Goal: Task Accomplishment & Management: Complete application form

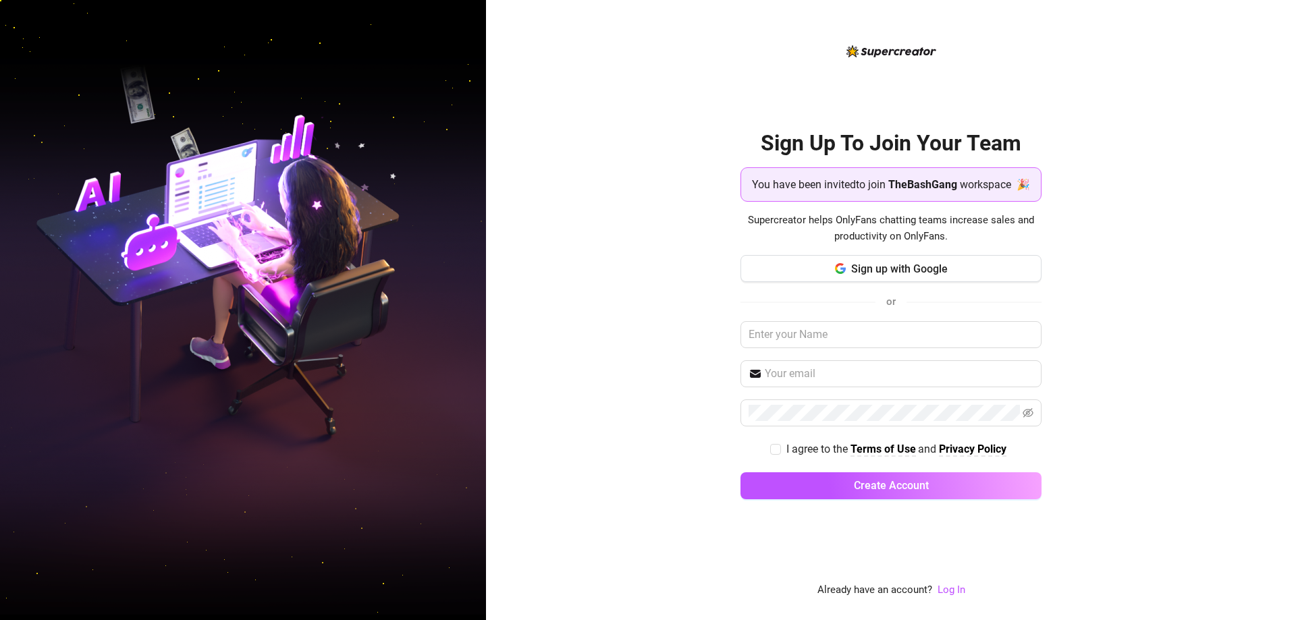
click at [914, 187] on span "TheBashGang" at bounding box center [922, 184] width 69 height 17
click at [901, 275] on span "Sign up with Google" at bounding box center [899, 268] width 96 height 13
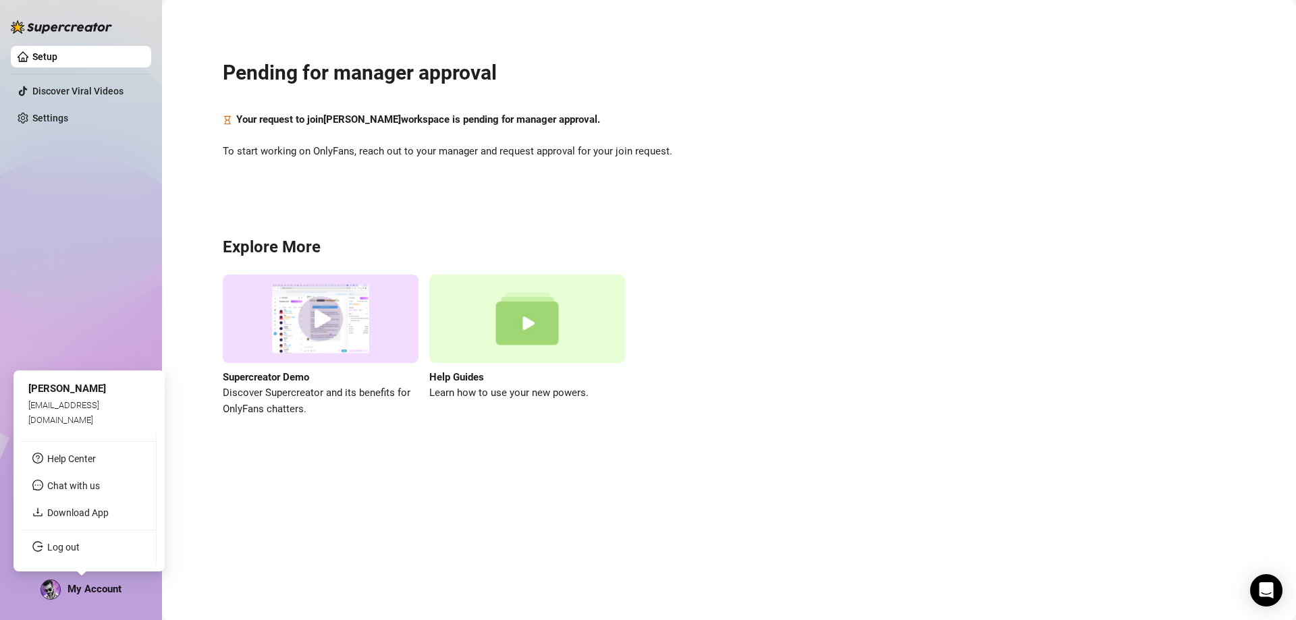
drag, startPoint x: 26, startPoint y: 572, endPoint x: 36, endPoint y: 579, distance: 12.7
click at [28, 576] on div "Setup Discover Viral Videos Settings My Account" at bounding box center [81, 304] width 140 height 608
click at [72, 543] on link "Log out" at bounding box center [63, 547] width 32 height 11
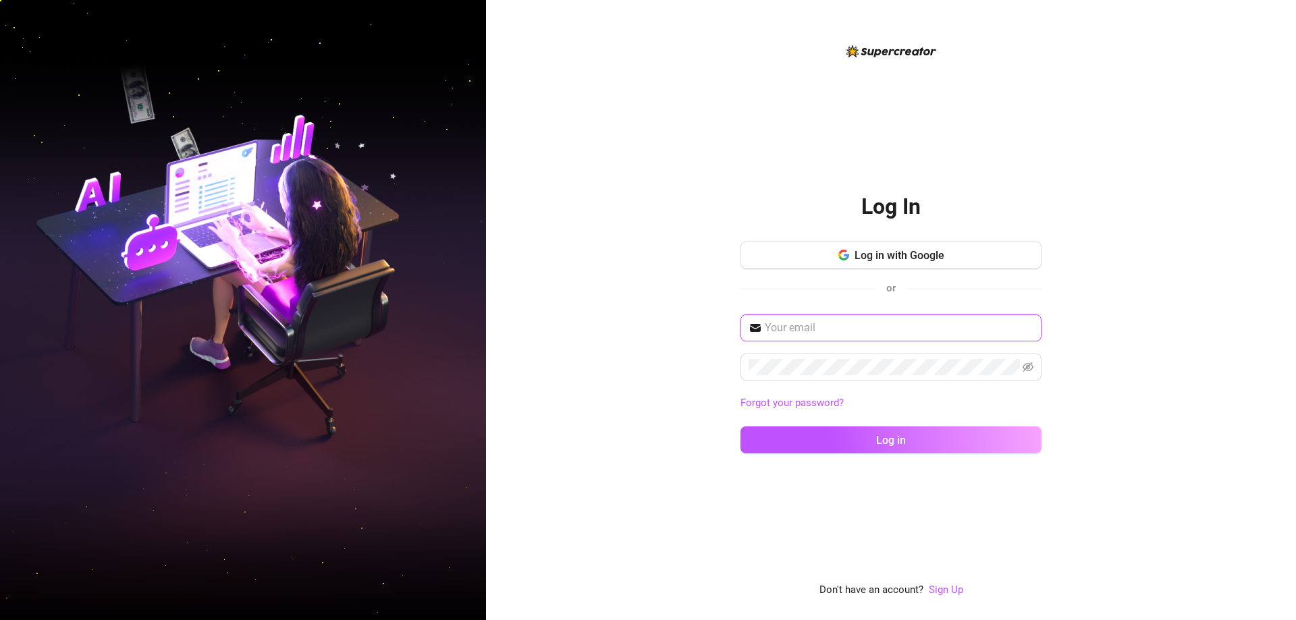
type input "[EMAIL_ADDRESS][DOMAIN_NAME]"
click at [859, 257] on span "Log in with Google" at bounding box center [899, 255] width 90 height 13
drag, startPoint x: 1026, startPoint y: 333, endPoint x: 941, endPoint y: 332, distance: 85.0
click at [1026, 334] on span "[EMAIL_ADDRESS][DOMAIN_NAME]" at bounding box center [890, 327] width 301 height 27
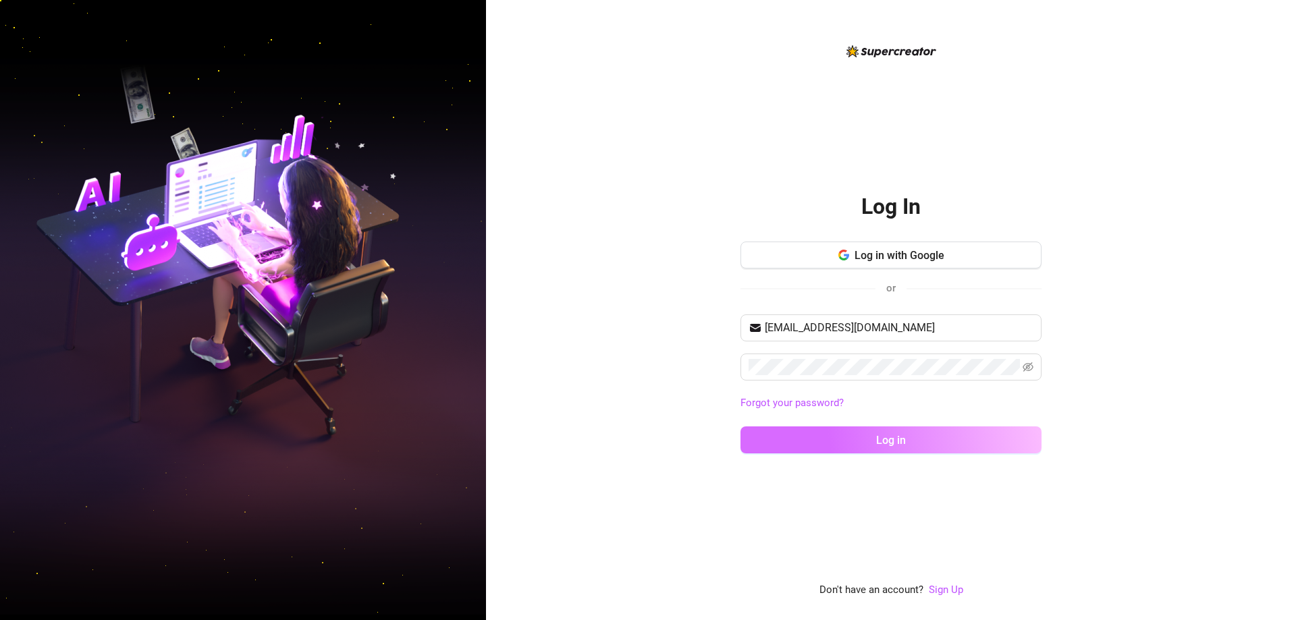
click at [877, 443] on span "Log in" at bounding box center [891, 440] width 30 height 13
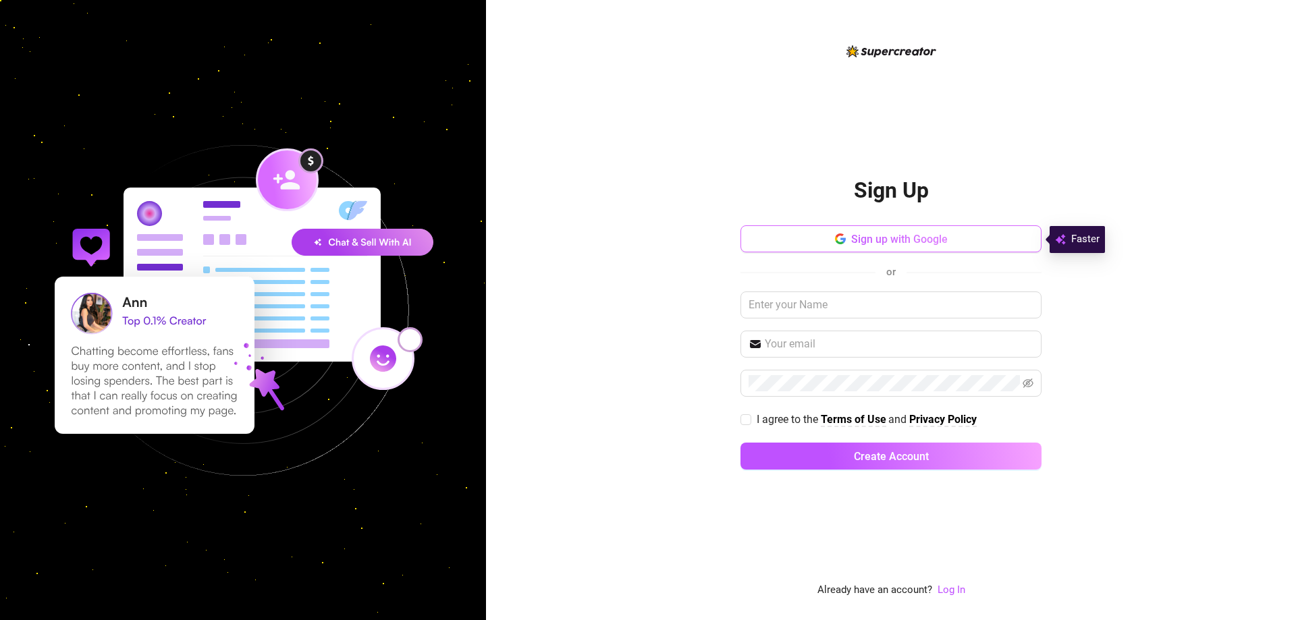
click at [890, 237] on span "Sign up with Google" at bounding box center [899, 239] width 96 height 13
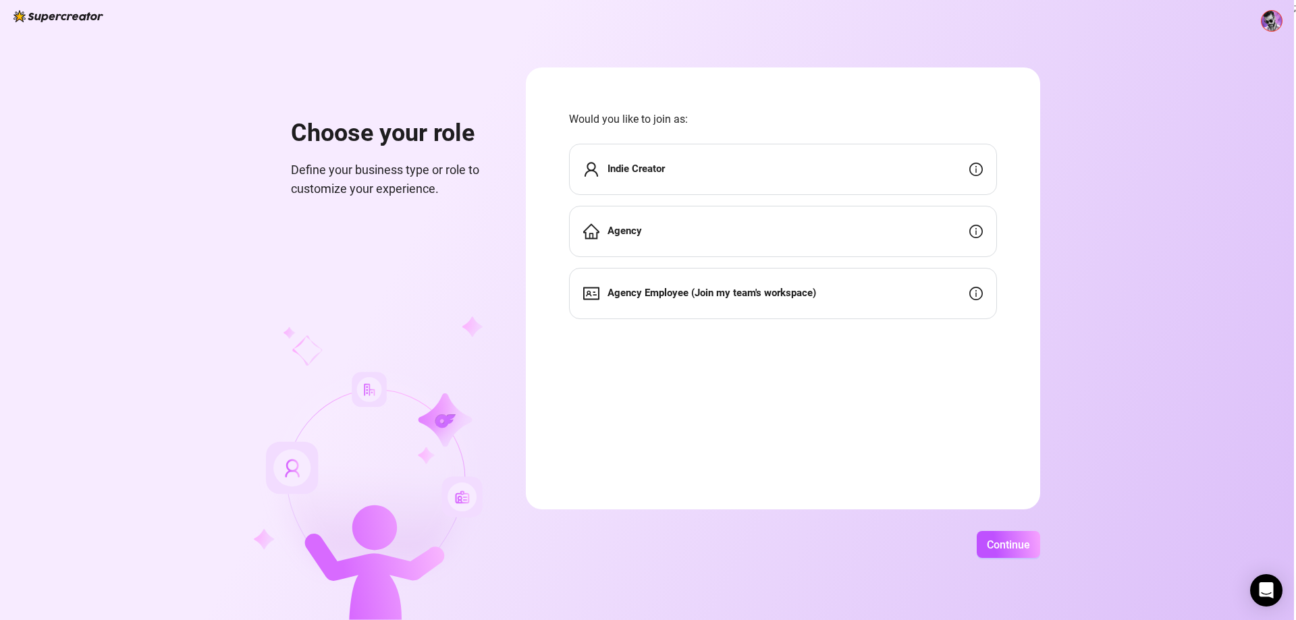
click at [767, 164] on div "Indie Creator" at bounding box center [783, 169] width 428 height 51
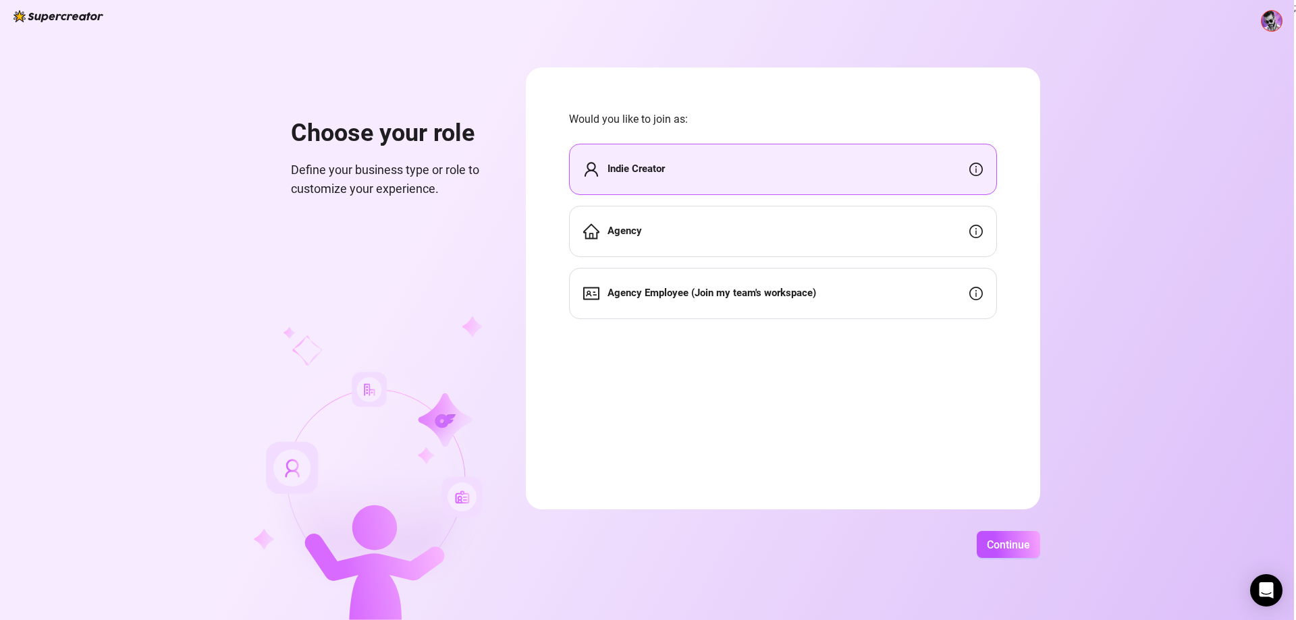
drag, startPoint x: 775, startPoint y: 322, endPoint x: 794, endPoint y: 283, distance: 42.6
click at [777, 320] on form "Would you like to join as: Indie Creator Agency Agency Employee (Join my team's…" at bounding box center [783, 288] width 514 height 442
click at [794, 283] on div "Agency Employee (Join my team's workspace)" at bounding box center [783, 293] width 428 height 51
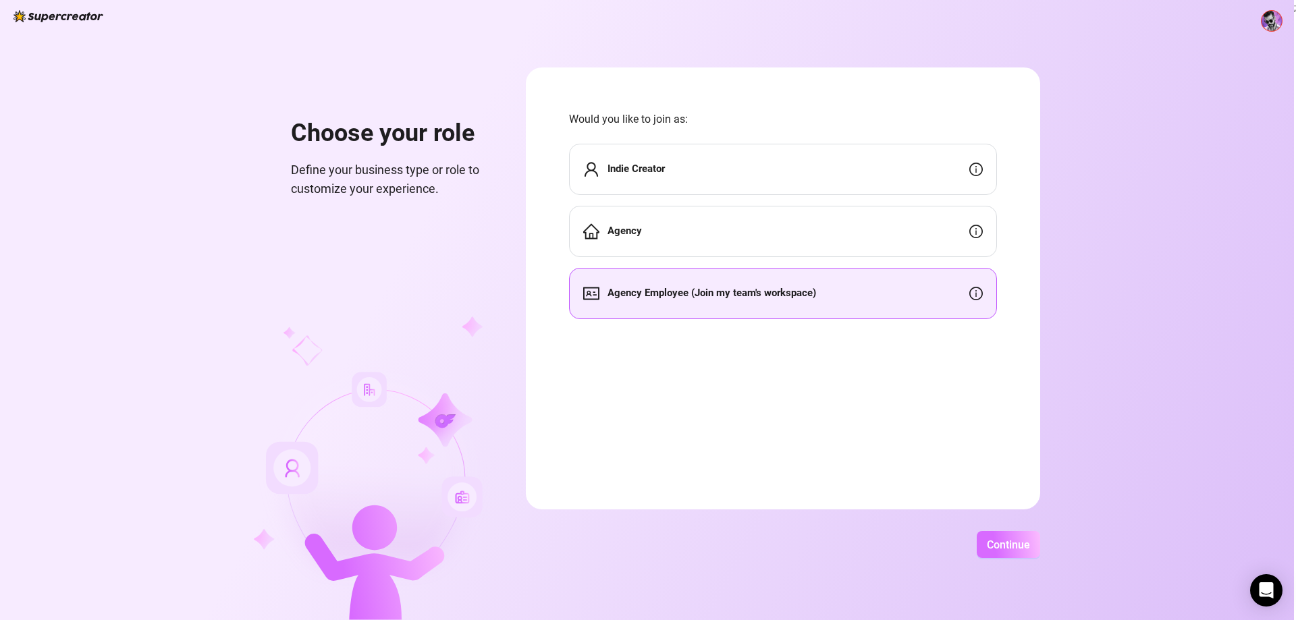
click at [1026, 548] on span "Continue" at bounding box center [1007, 544] width 43 height 13
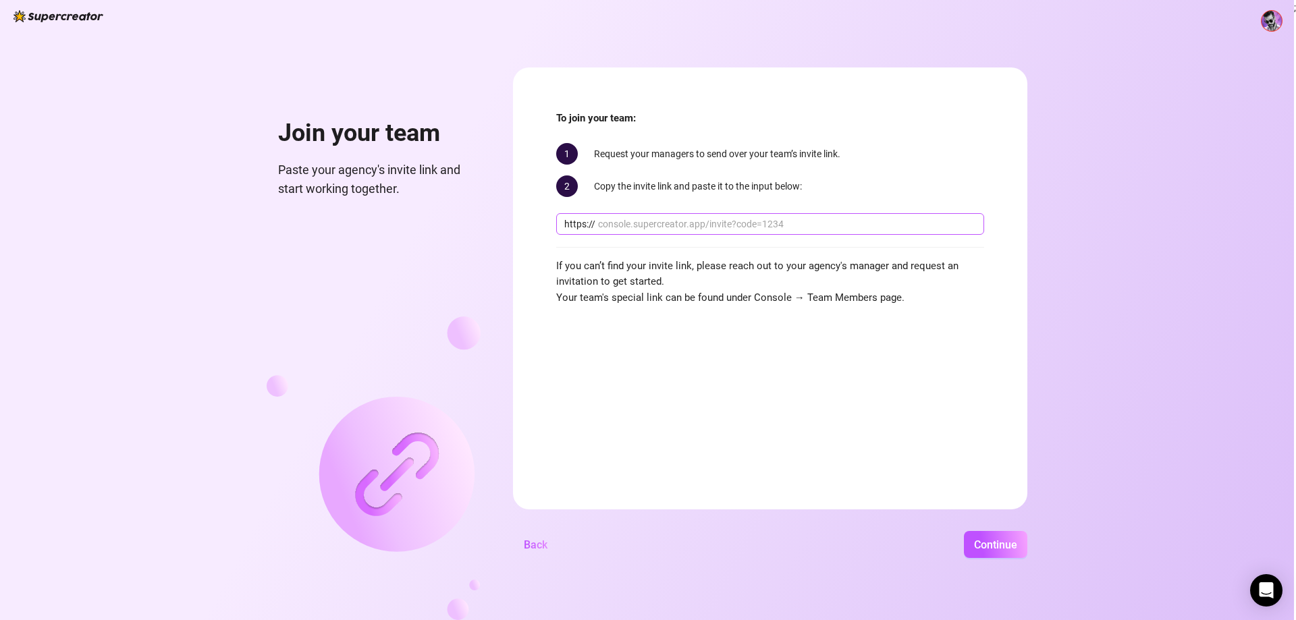
click at [719, 223] on input "text" at bounding box center [787, 224] width 378 height 15
click at [720, 223] on input "text" at bounding box center [787, 224] width 378 height 15
click at [722, 223] on input "text" at bounding box center [787, 224] width 378 height 15
paste input "console.supercreator.app/invite?code=ZnbB3r7f3bcxswAiN71nml3UziJ3&workspace=The…"
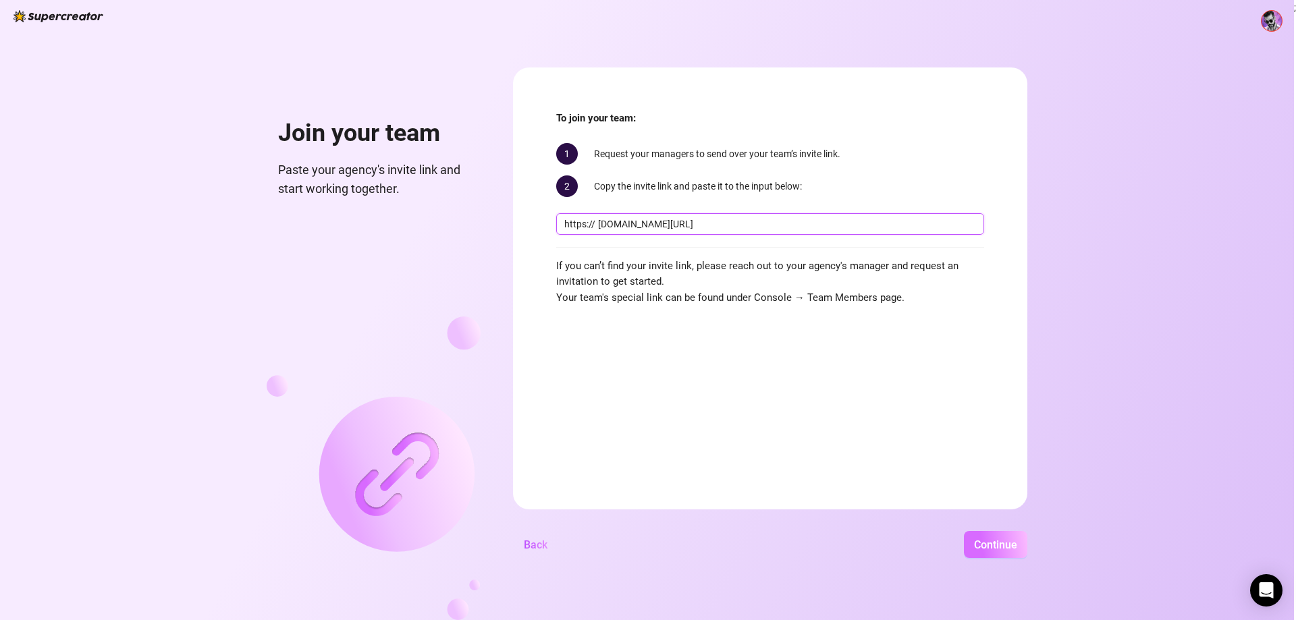
type input "console.supercreator.app/invite?code=ZnbB3r7f3bcxswAiN71nml3UziJ3&workspace=The…"
click at [998, 546] on span "Continue" at bounding box center [995, 544] width 43 height 13
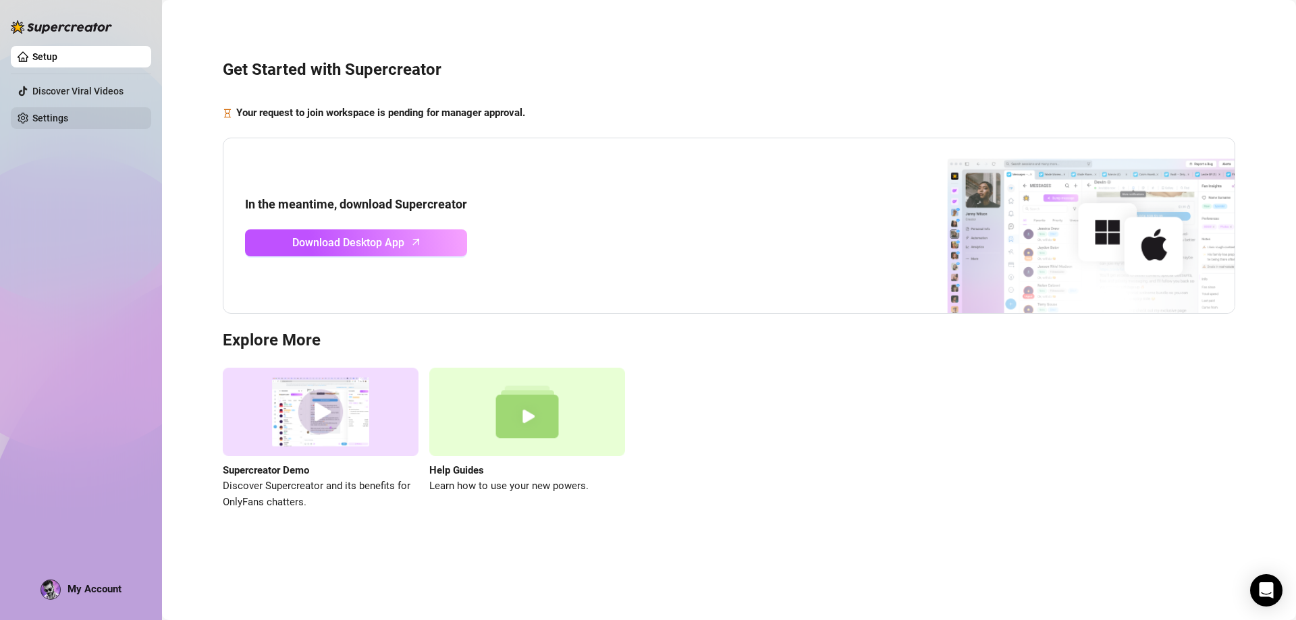
click at [47, 122] on link "Settings" at bounding box center [50, 118] width 36 height 11
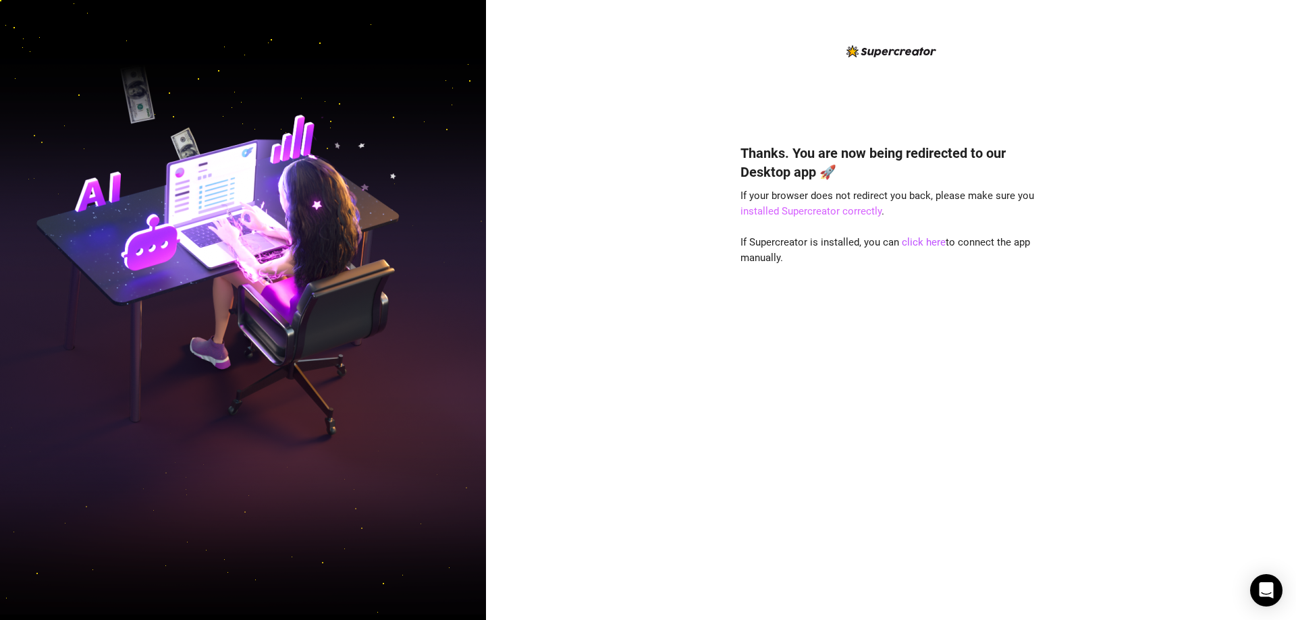
click at [818, 214] on link "installed Supercreator correctly" at bounding box center [810, 211] width 141 height 12
click at [930, 242] on link "click here" at bounding box center [923, 242] width 44 height 12
click at [692, 54] on div "Thanks. You are now being redirected to our Desktop app 🚀 If your browser does …" at bounding box center [891, 310] width 810 height 620
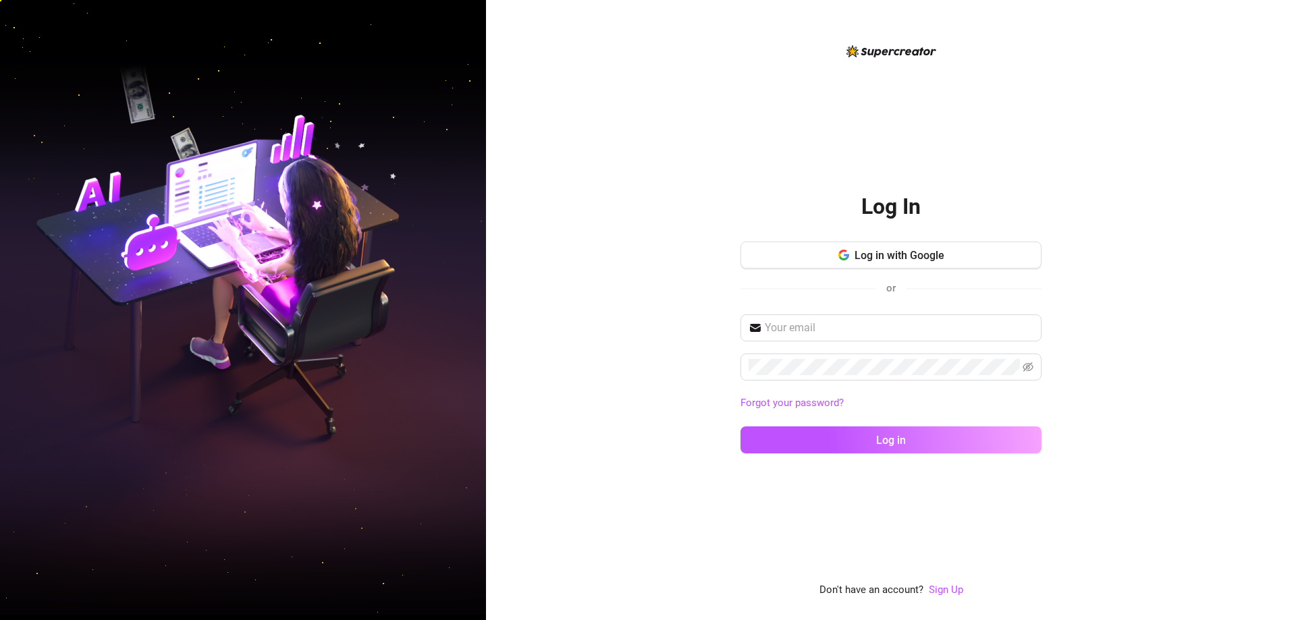
type input "[EMAIL_ADDRESS][DOMAIN_NAME]"
